Goal: Transaction & Acquisition: Obtain resource

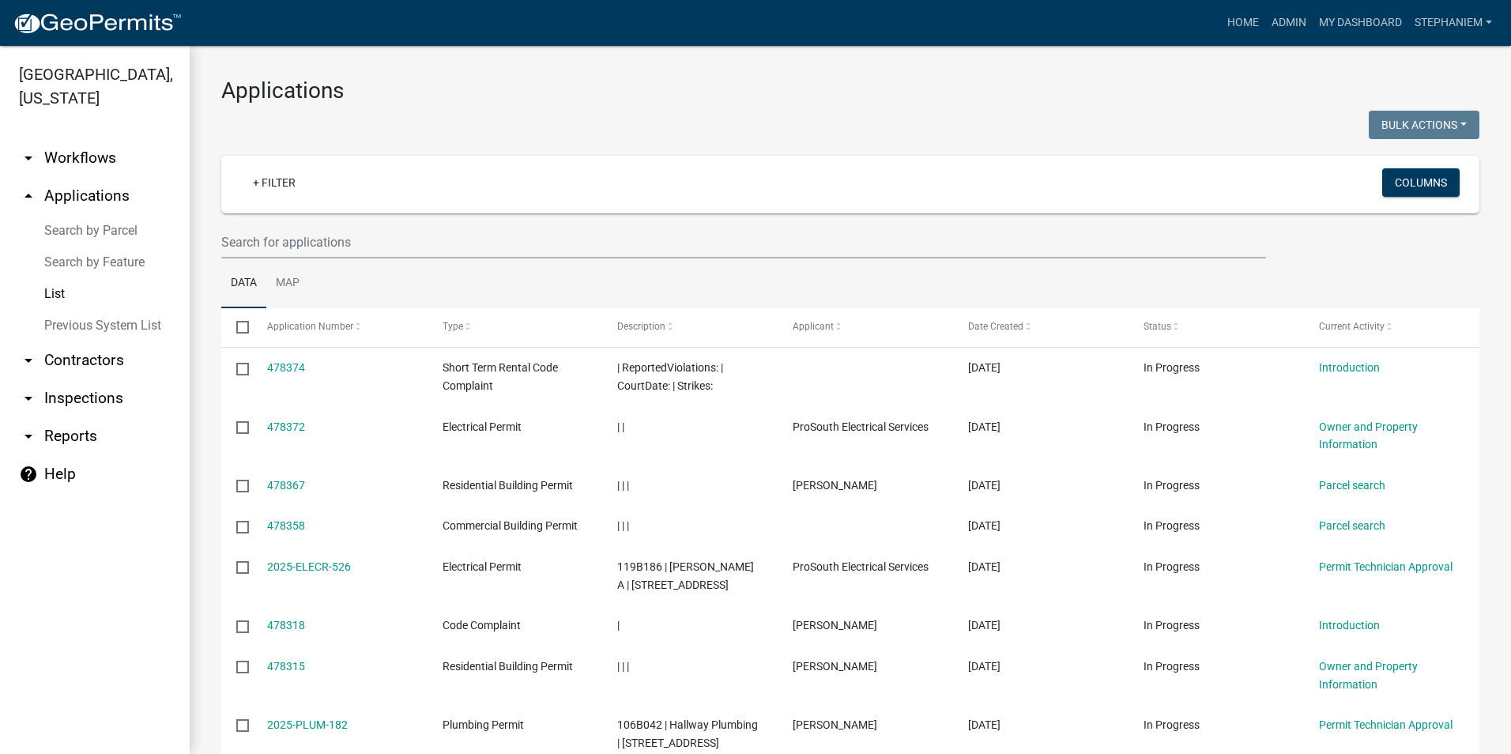
select select "2: 50"
click at [99, 421] on link "arrow_drop_down Reports" at bounding box center [95, 436] width 190 height 38
select select "0: null"
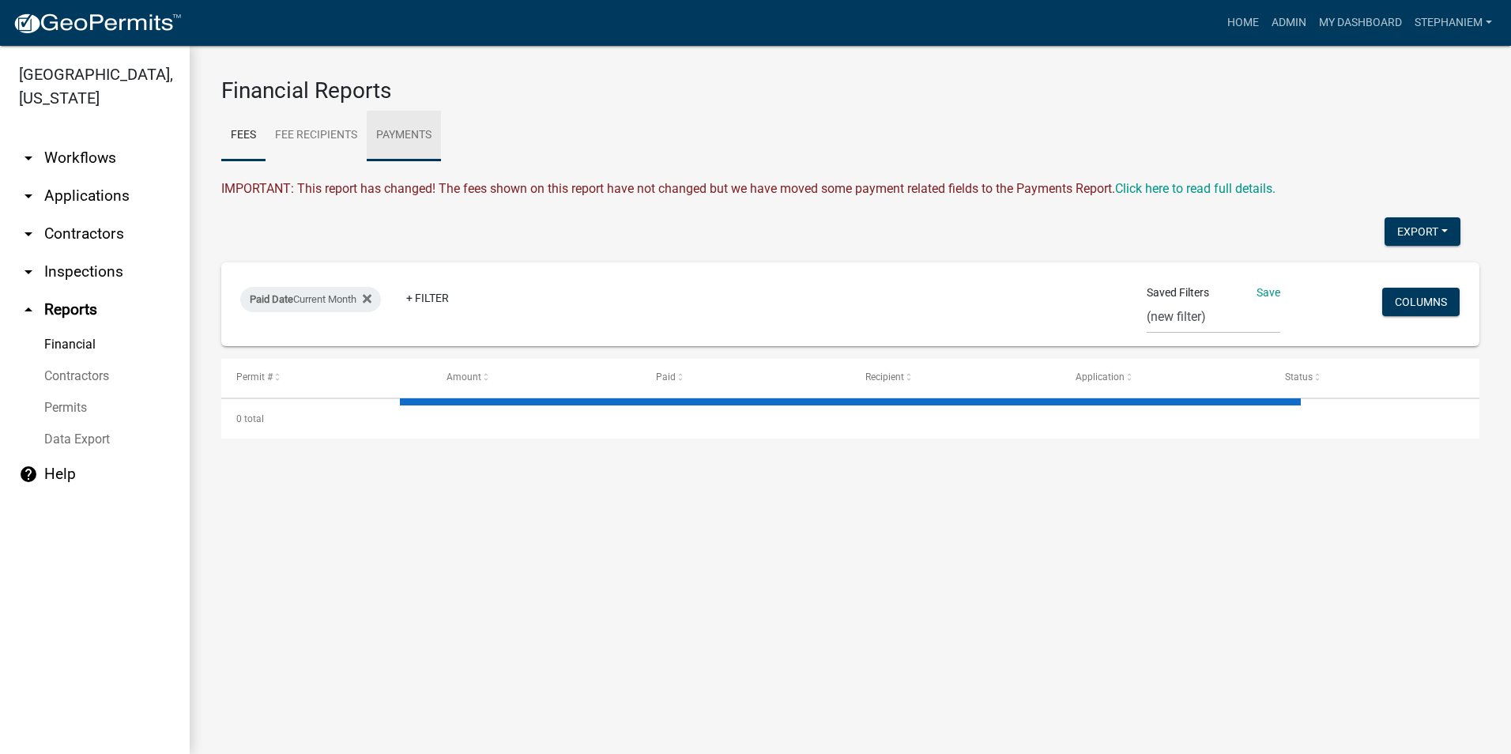
click at [412, 138] on link "Payments" at bounding box center [404, 136] width 74 height 51
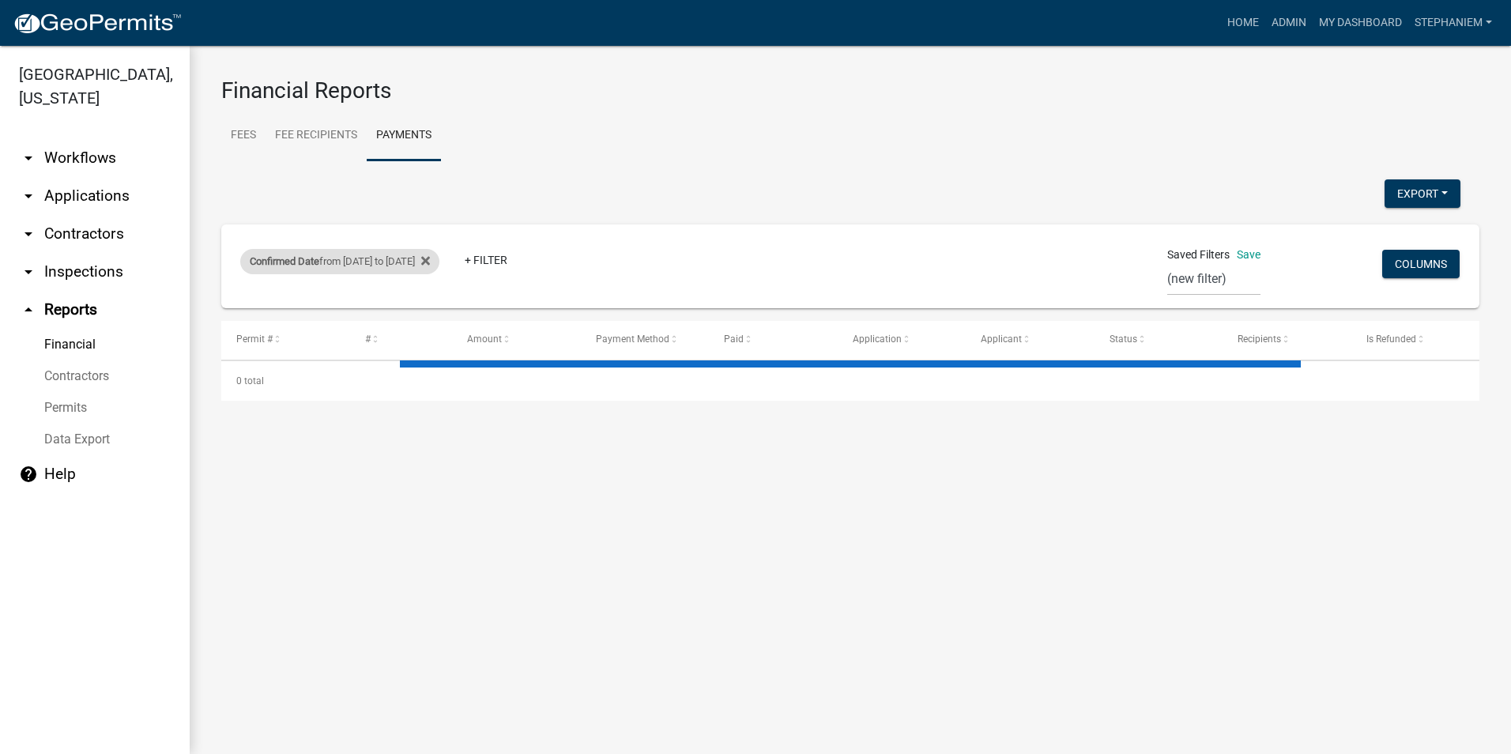
click at [326, 253] on div "Confirmed Date from [DATE] to [DATE]" at bounding box center [339, 261] width 199 height 25
select select "custom"
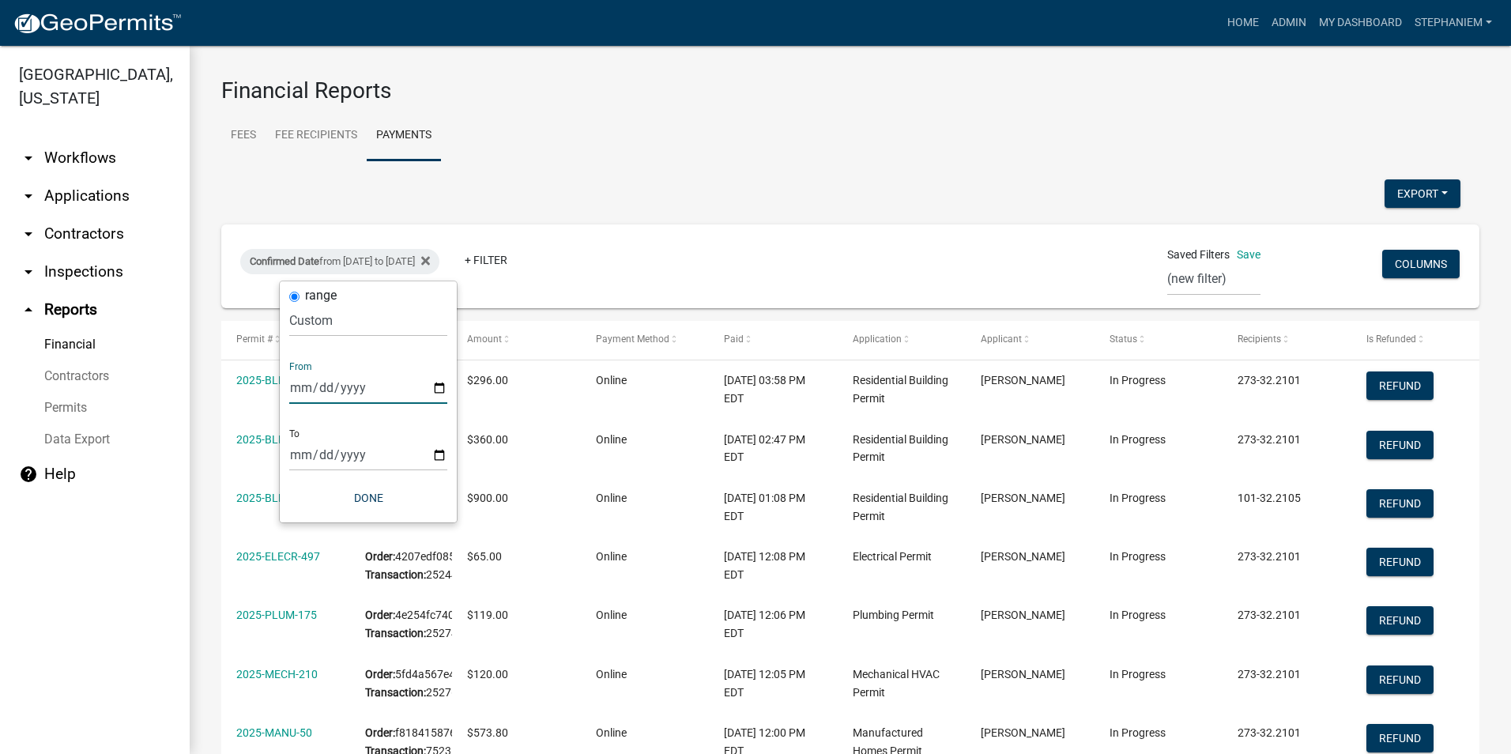
click at [442, 383] on input "[DATE]" at bounding box center [368, 387] width 158 height 32
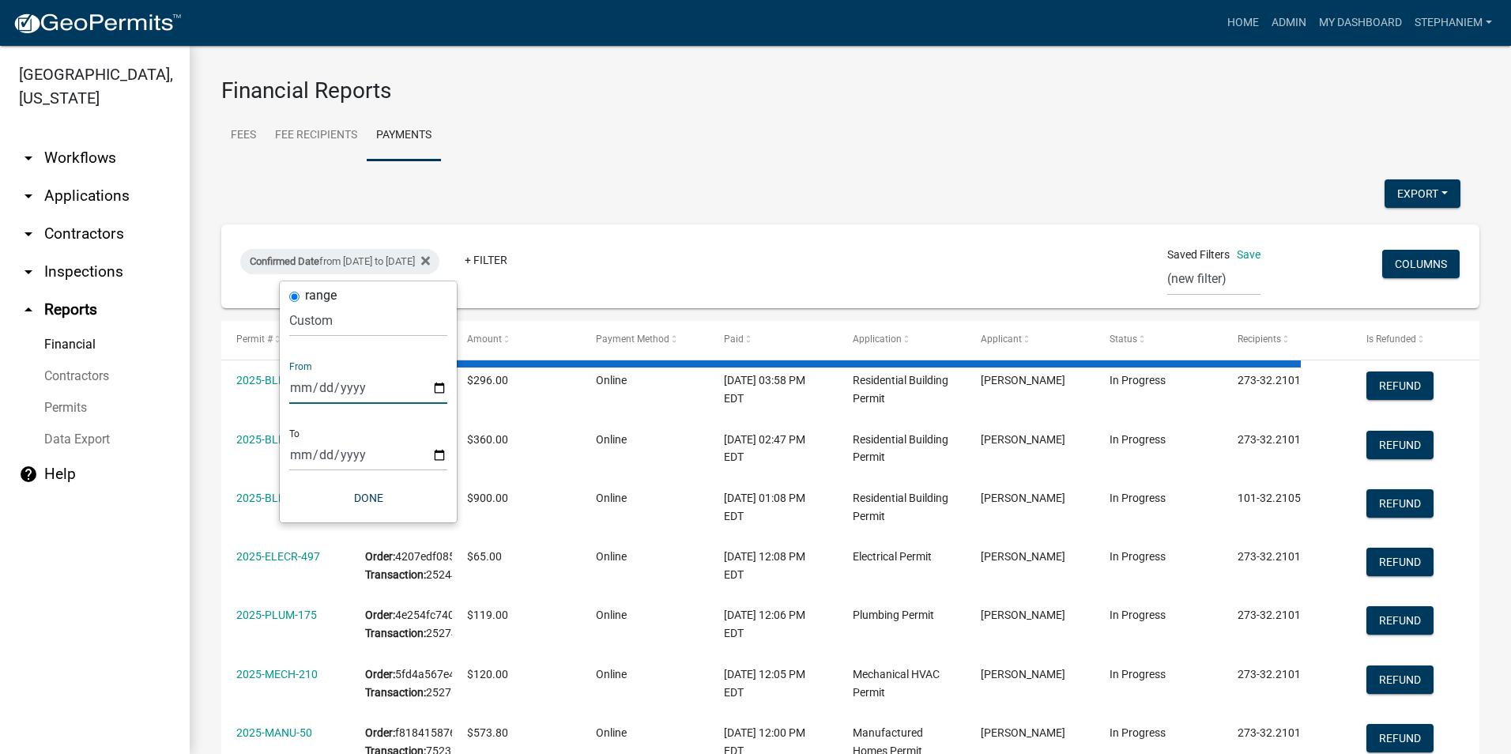
click at [437, 393] on input "[DATE]" at bounding box center [368, 387] width 158 height 32
type input "[DATE]"
click at [442, 453] on input "[DATE]" at bounding box center [368, 455] width 158 height 32
select select "3: 100"
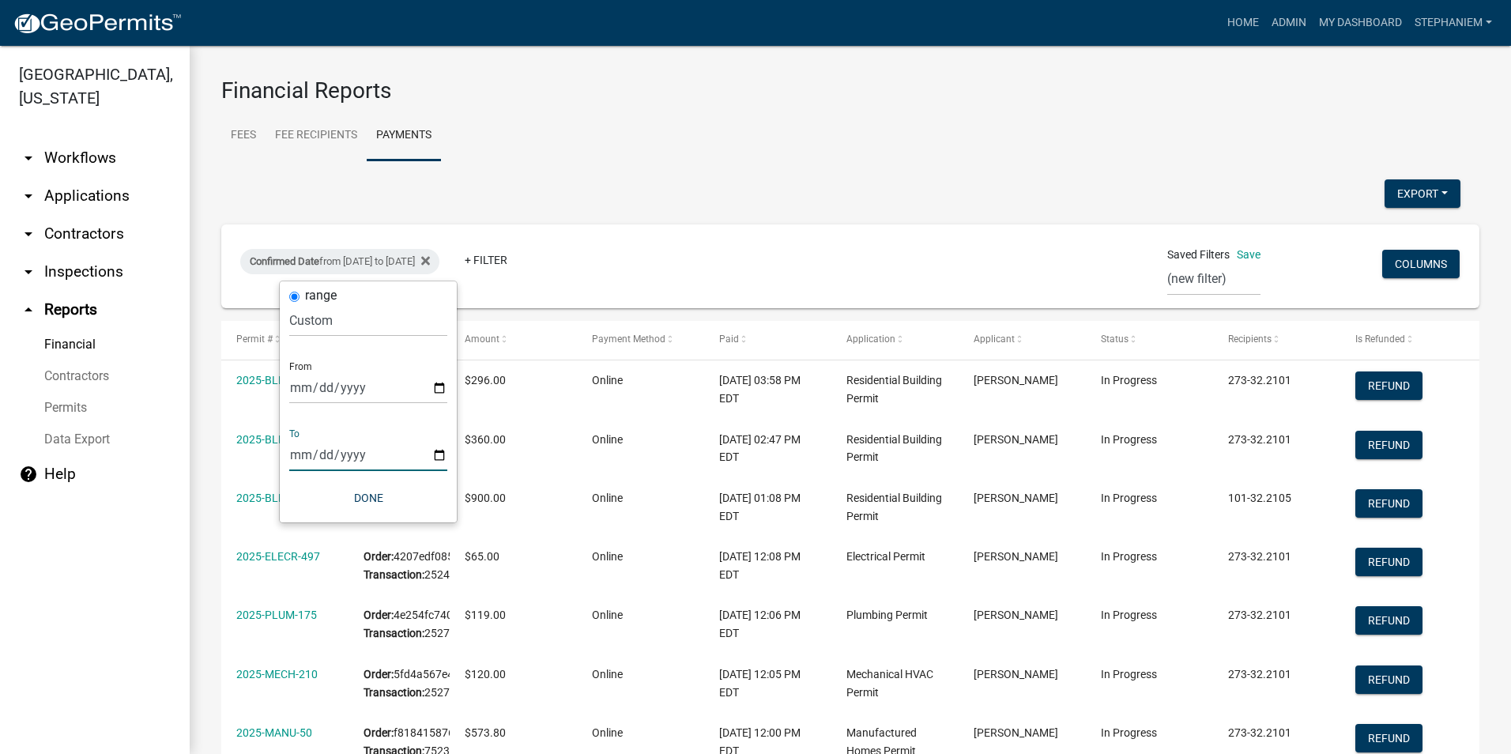
type input "[DATE]"
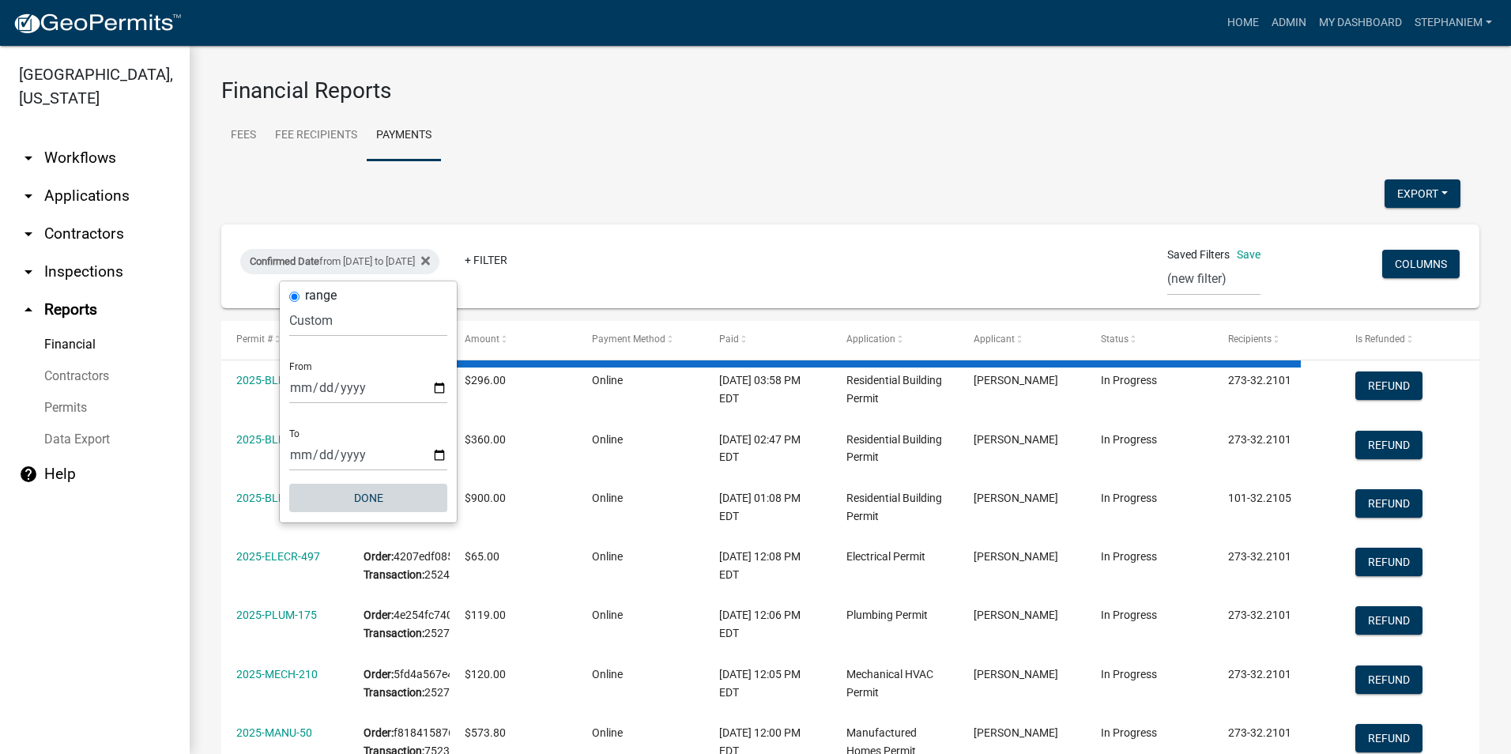
click at [390, 505] on button "Done" at bounding box center [368, 498] width 158 height 28
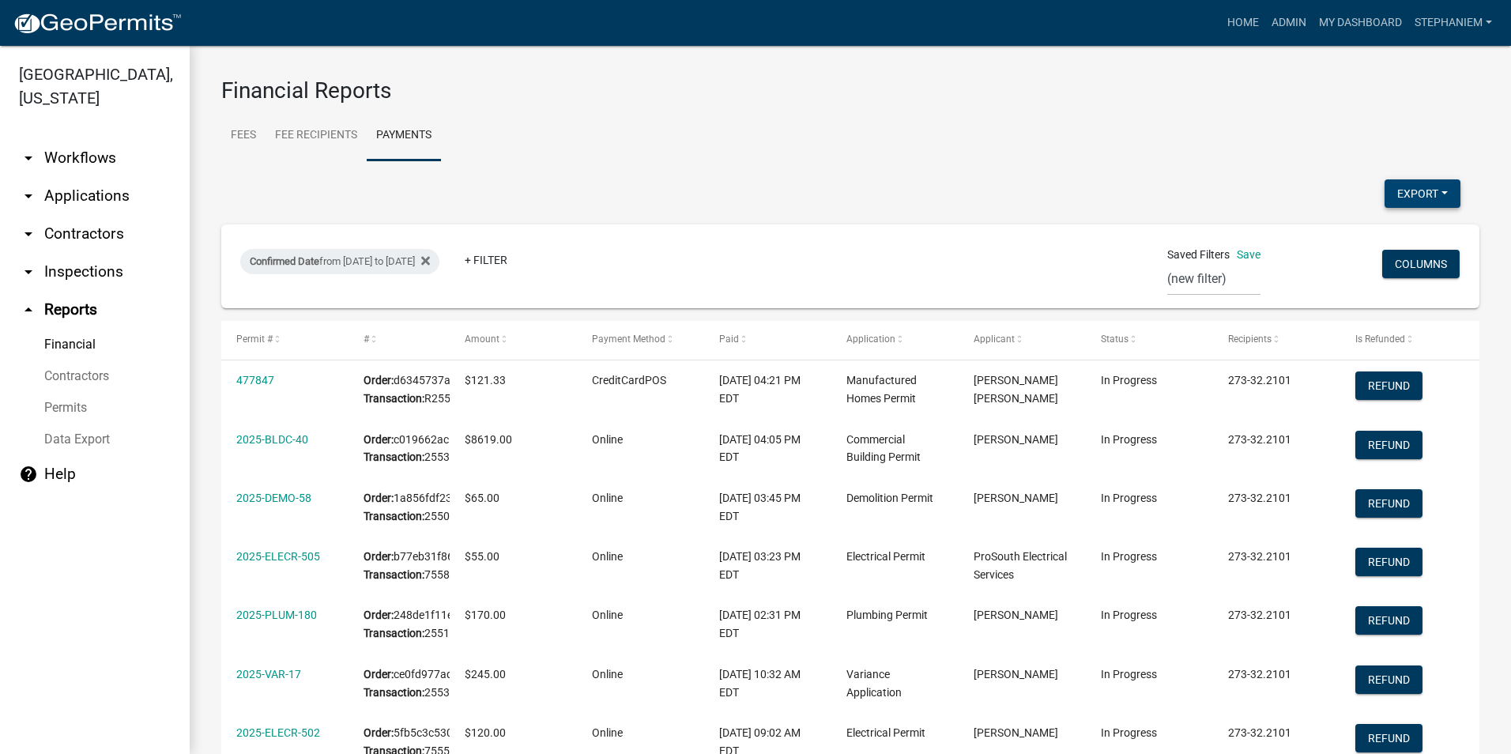
click at [1409, 187] on button "Export" at bounding box center [1423, 193] width 76 height 28
click at [1343, 230] on button "Excel Format (.xlsx)" at bounding box center [1387, 235] width 148 height 38
click at [925, 201] on div "Export Excel Format (.xlsx) CSV Format (.csv)" at bounding box center [840, 195] width 1263 height 32
